Goal: Task Accomplishment & Management: Manage account settings

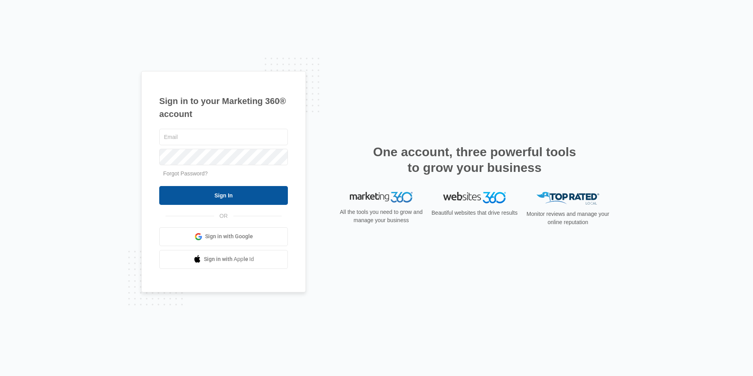
type input "[EMAIL_ADDRESS][DOMAIN_NAME]"
click at [245, 197] on input "Sign In" at bounding box center [223, 195] width 129 height 19
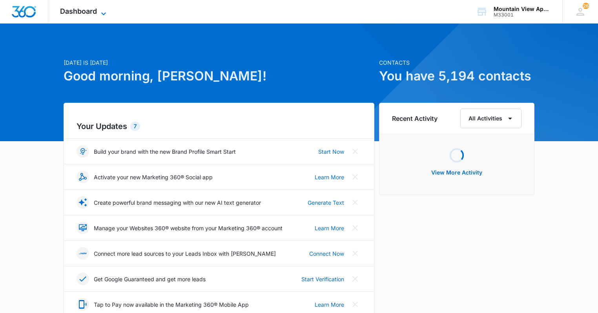
click at [94, 12] on span "Dashboard" at bounding box center [78, 11] width 37 height 8
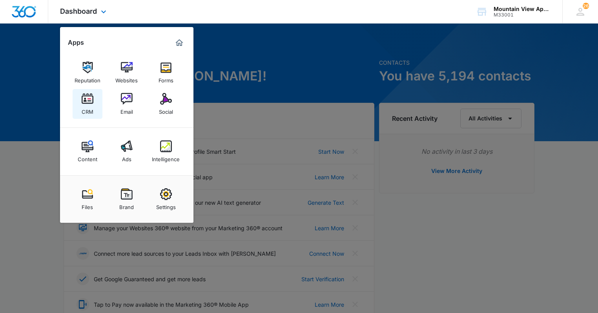
click at [84, 107] on div "CRM" at bounding box center [88, 110] width 12 height 10
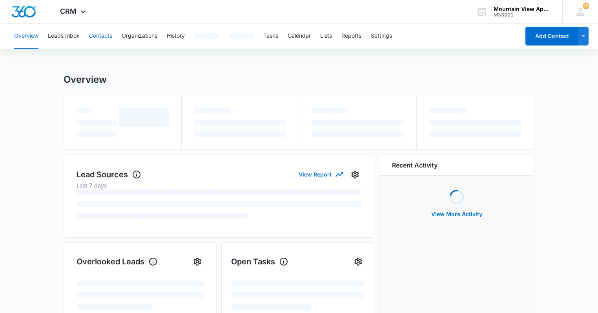
click at [106, 33] on button "Contacts" at bounding box center [100, 36] width 23 height 25
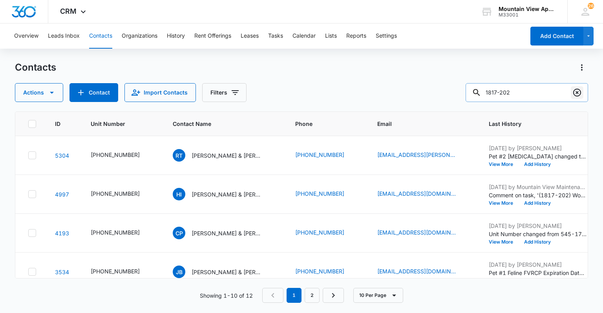
click at [575, 90] on icon "Clear" at bounding box center [576, 92] width 9 height 9
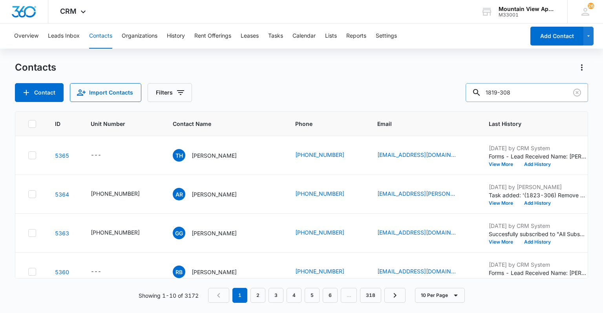
type input "1819-308"
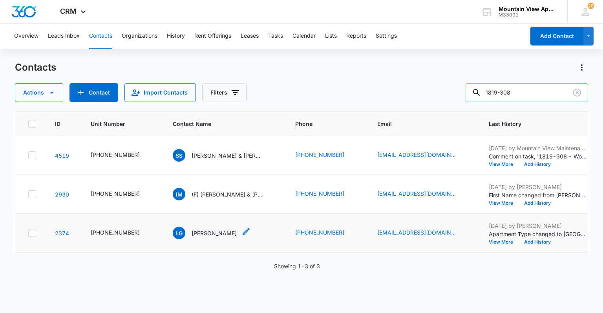
click at [242, 231] on icon "Contact Name - Laycee Gosser - Select to Edit Field" at bounding box center [245, 231] width 7 height 7
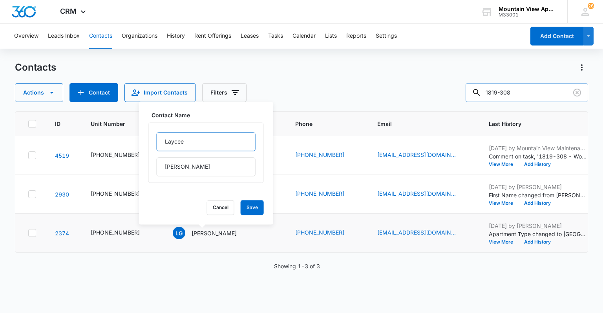
click at [162, 141] on input "Laycee" at bounding box center [206, 141] width 99 height 19
type input "(F)Laycee"
click at [242, 211] on button "Save" at bounding box center [251, 207] width 23 height 15
